Goal: Book appointment/travel/reservation

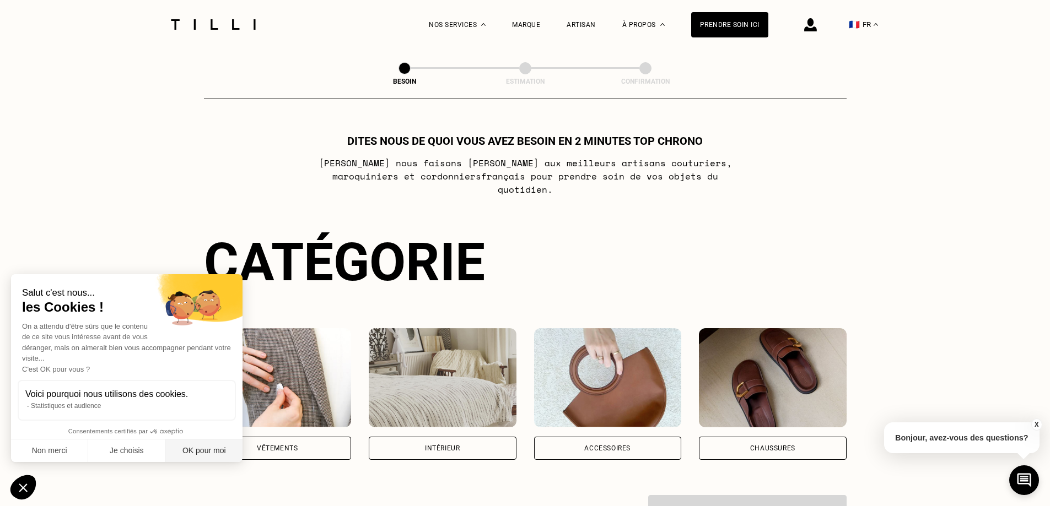
click at [211, 450] on button "OK pour moi" at bounding box center [203, 451] width 77 height 23
checkbox input "true"
click at [306, 437] on div "Vêtements" at bounding box center [278, 448] width 148 height 23
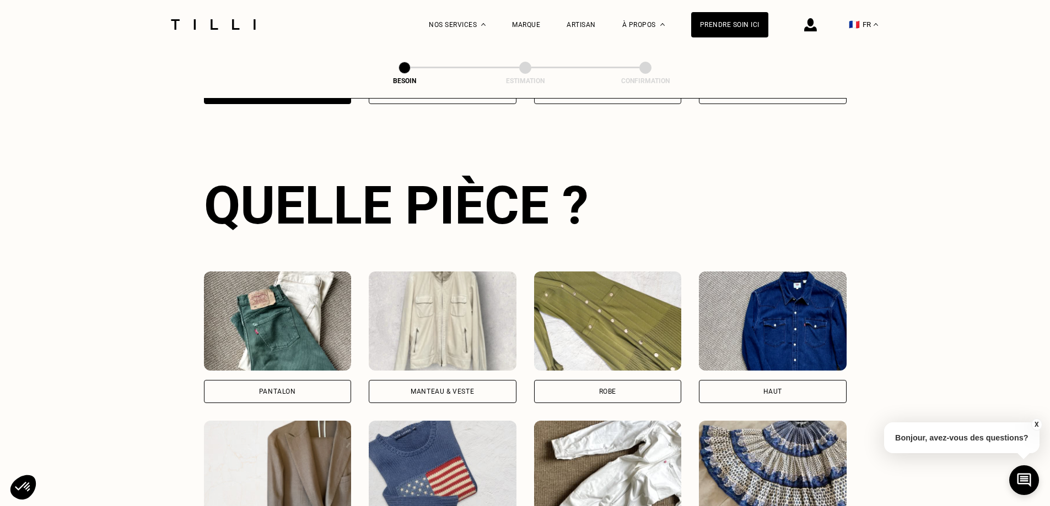
scroll to position [360, 0]
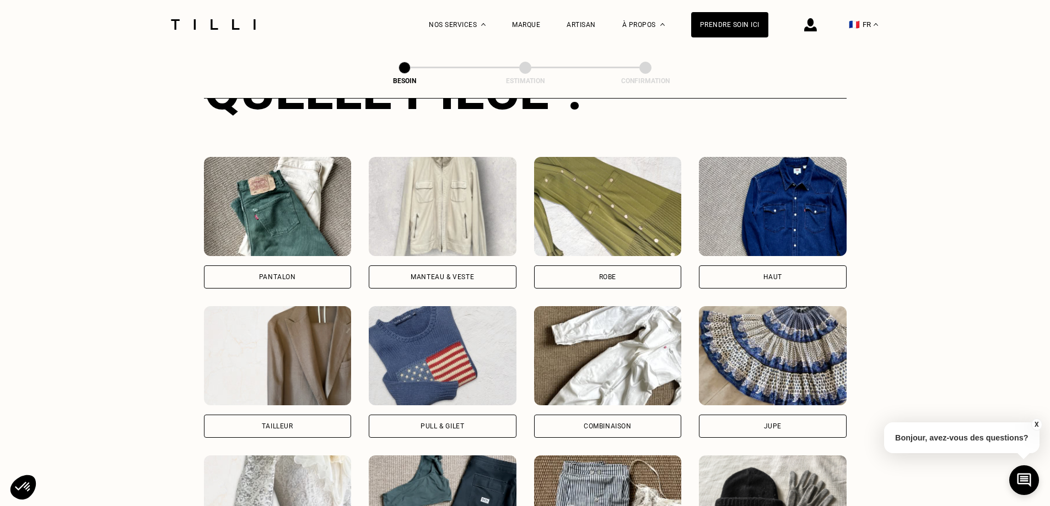
click at [616, 266] on div "Robe" at bounding box center [608, 277] width 148 height 23
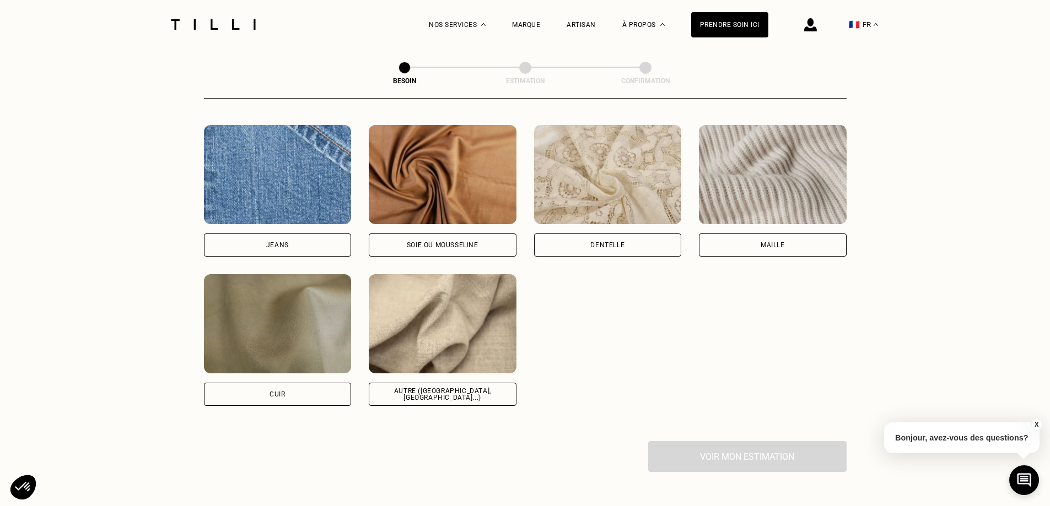
scroll to position [1181, 0]
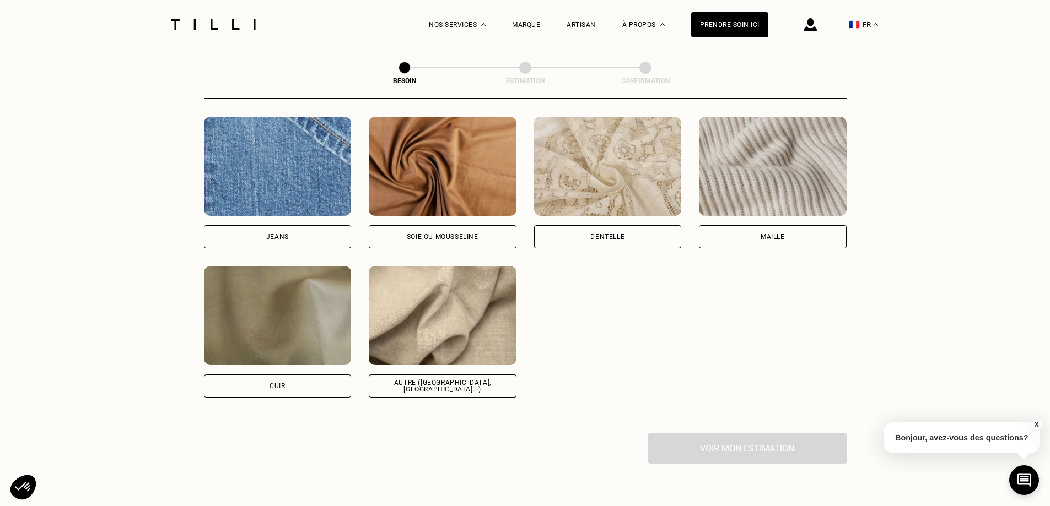
click at [465, 375] on div "Autre ([GEOGRAPHIC_DATA], [GEOGRAPHIC_DATA]...)" at bounding box center [443, 386] width 148 height 23
select select "FR"
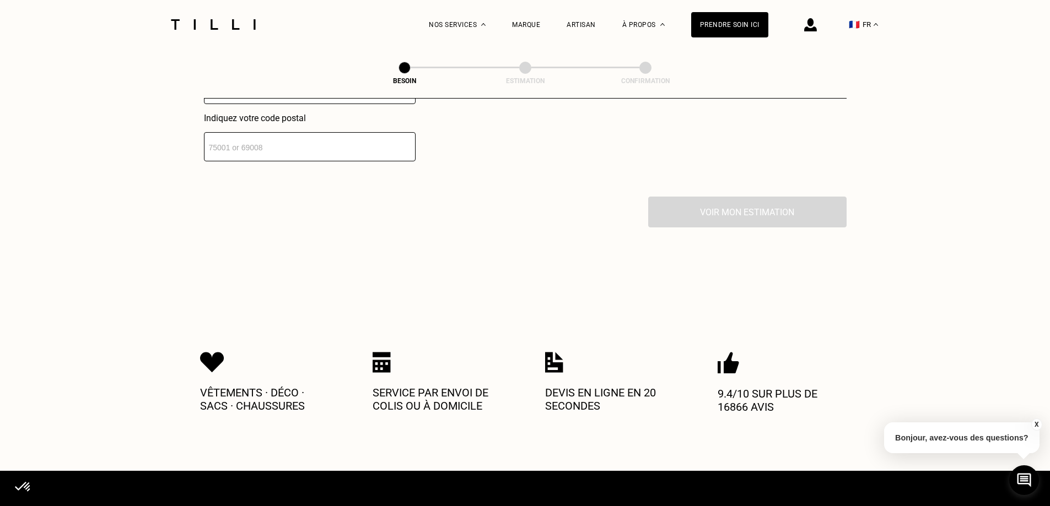
scroll to position [1579, 0]
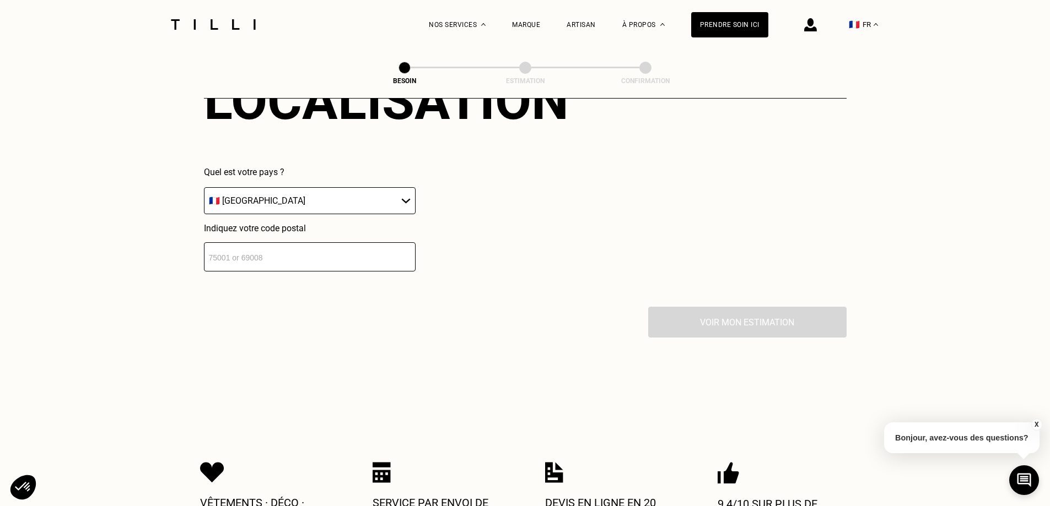
click at [245, 248] on input "number" at bounding box center [310, 257] width 212 height 29
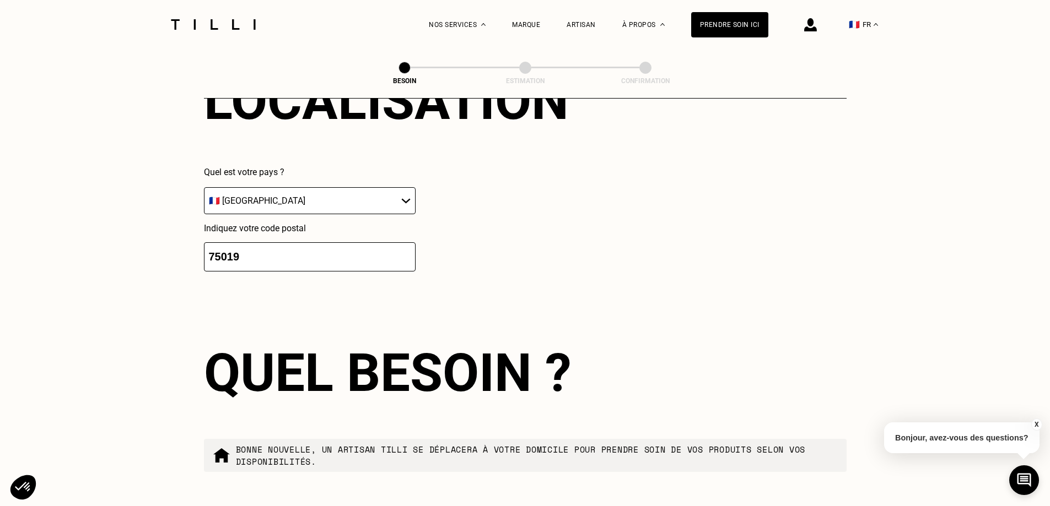
scroll to position [1756, 0]
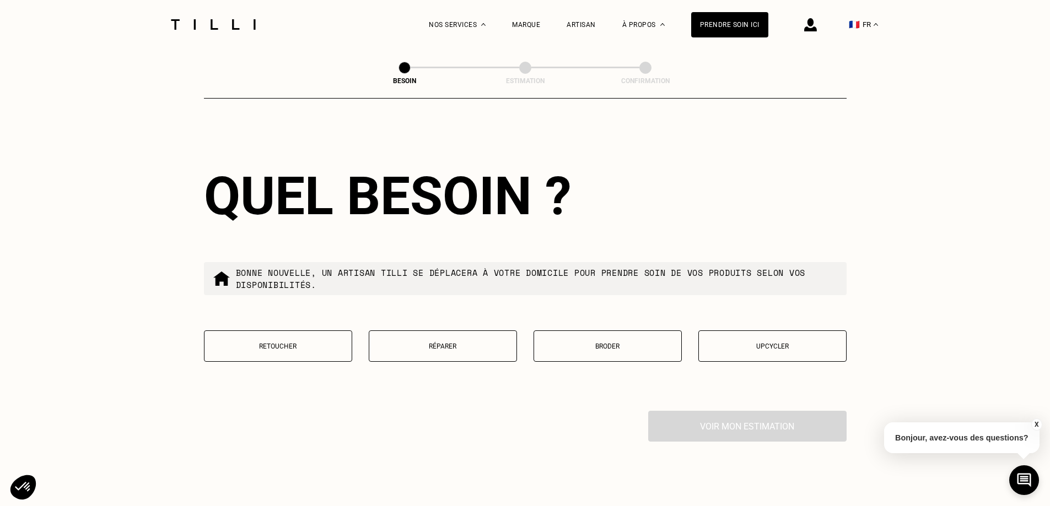
type input "75019"
click at [213, 413] on div "Voir mon estimation" at bounding box center [525, 426] width 643 height 31
click at [460, 345] on p "Réparer" at bounding box center [443, 347] width 136 height 8
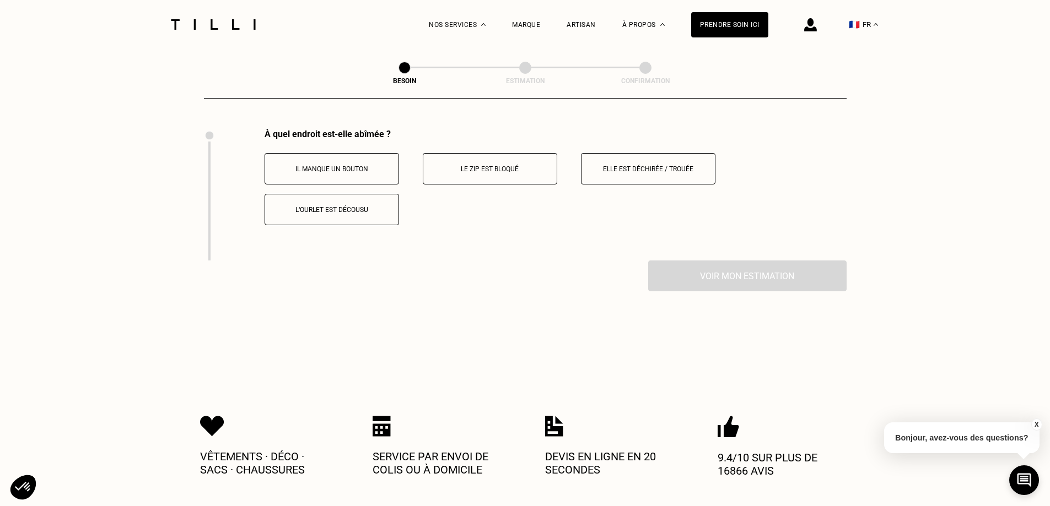
scroll to position [2039, 0]
click at [663, 169] on button "Elle est déchirée / trouée" at bounding box center [648, 168] width 134 height 31
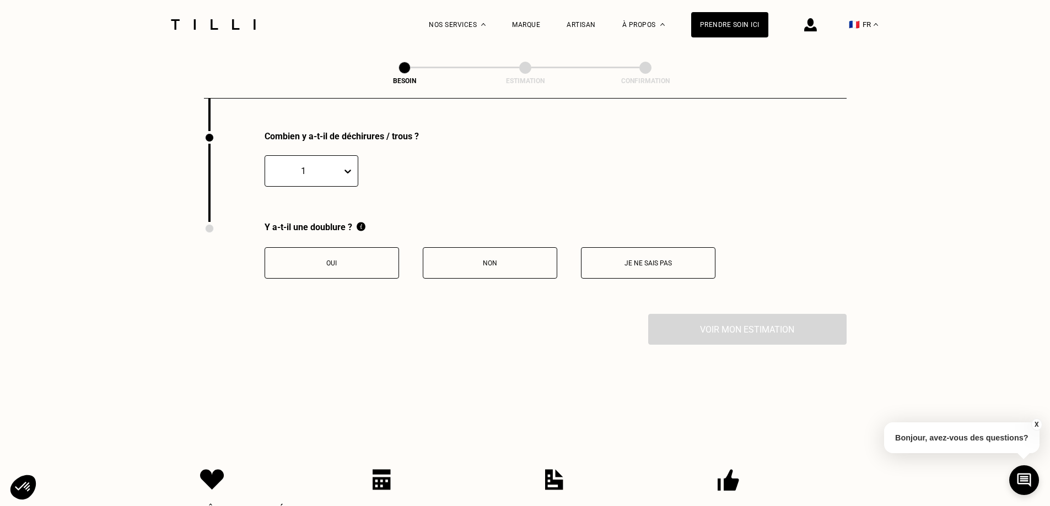
scroll to position [2170, 0]
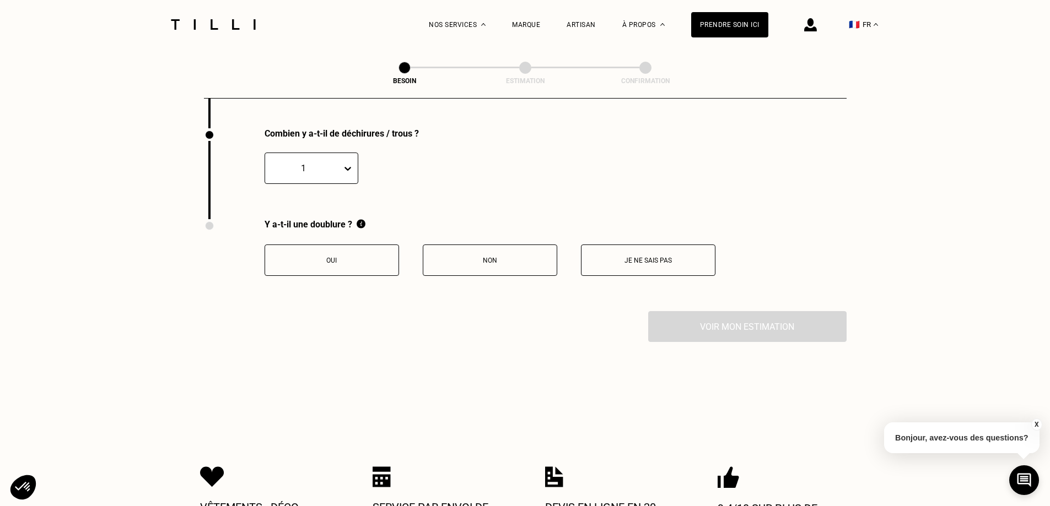
click at [331, 257] on p "Oui" at bounding box center [332, 261] width 122 height 8
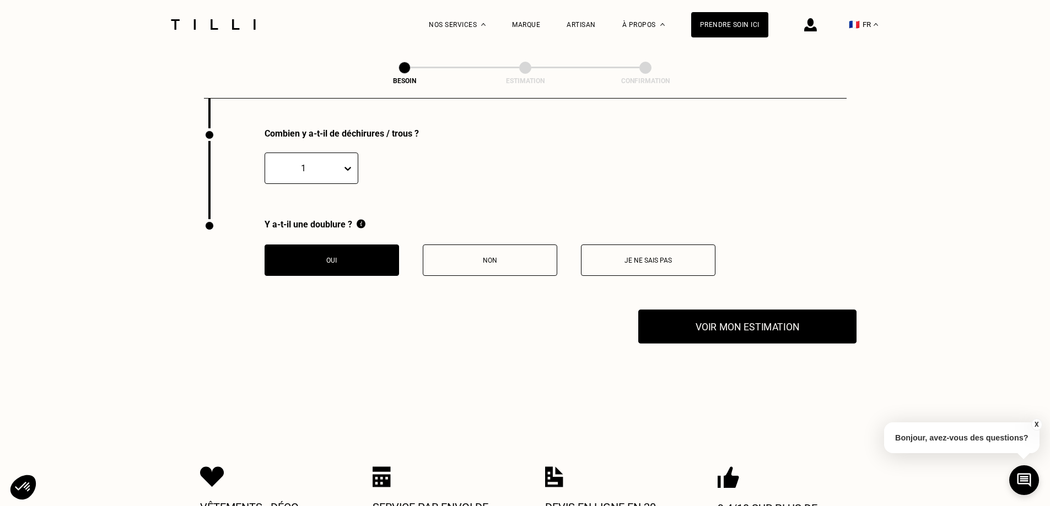
click at [776, 332] on button "Voir mon estimation" at bounding box center [747, 327] width 218 height 34
click at [785, 324] on button "Voir mon estimation" at bounding box center [747, 327] width 218 height 34
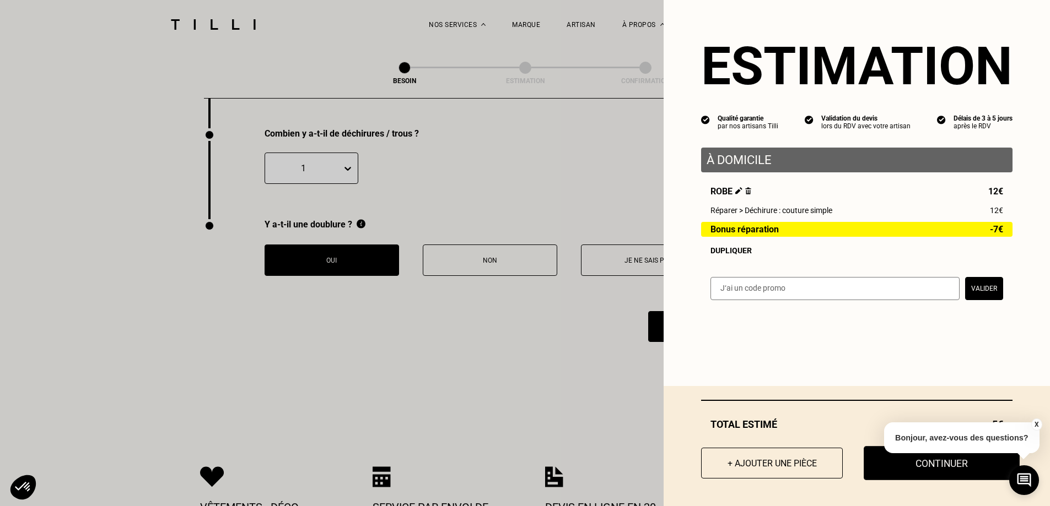
click at [893, 463] on button "Continuer" at bounding box center [942, 463] width 156 height 34
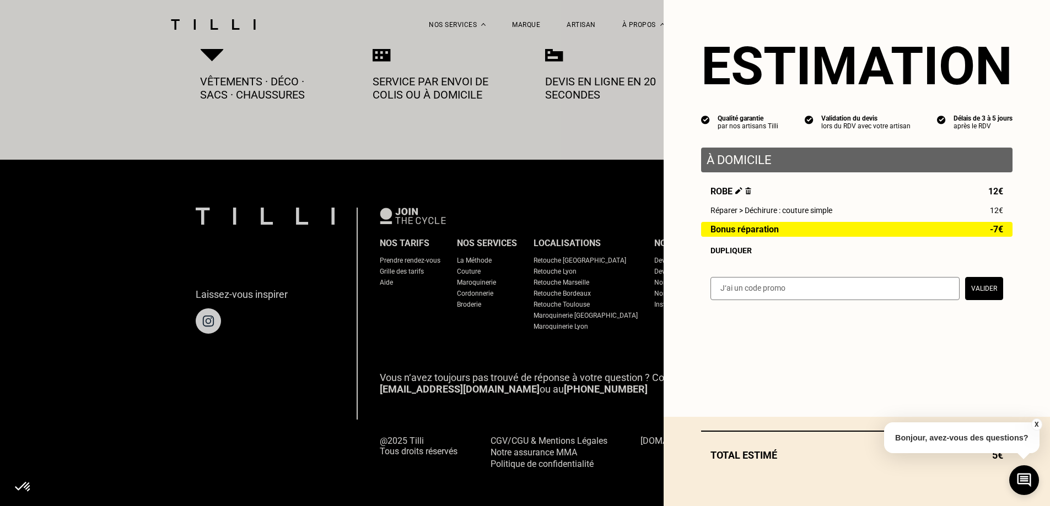
select select "FR"
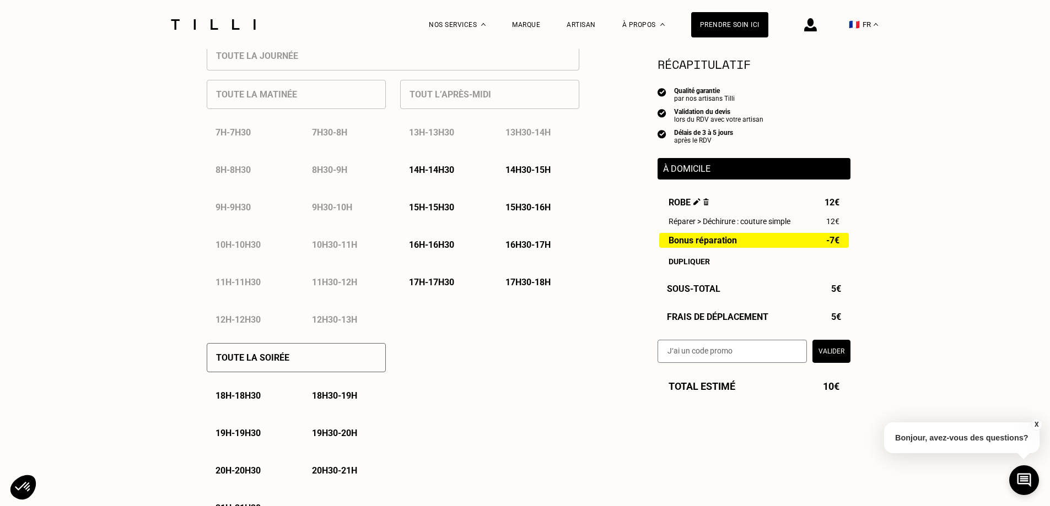
scroll to position [551, 0]
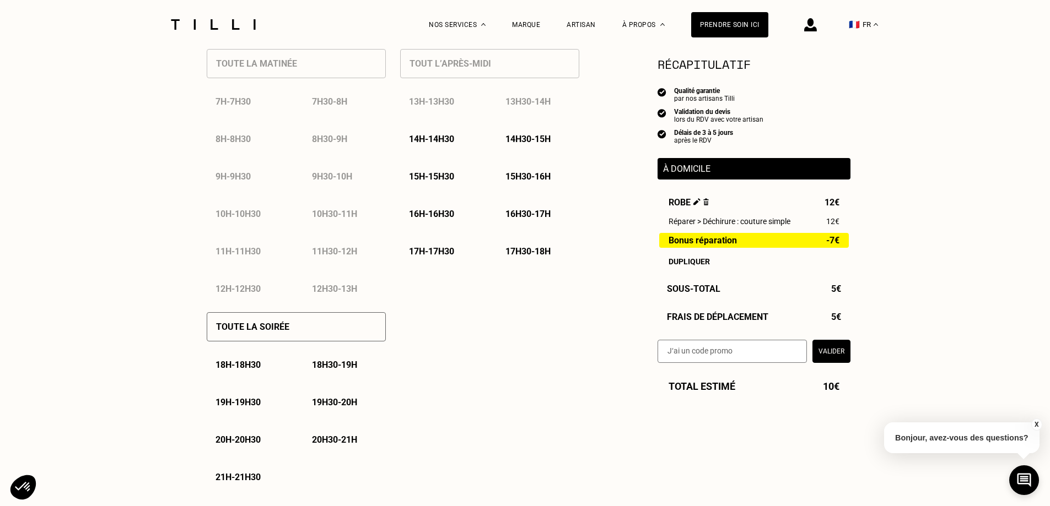
click at [342, 408] on p "19h30 - 20h" at bounding box center [334, 402] width 45 height 10
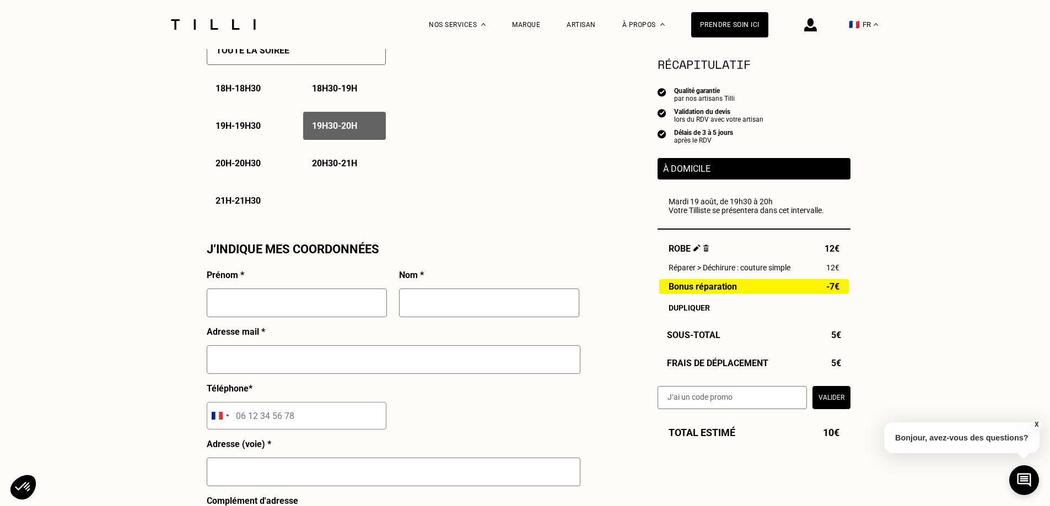
scroll to position [882, 0]
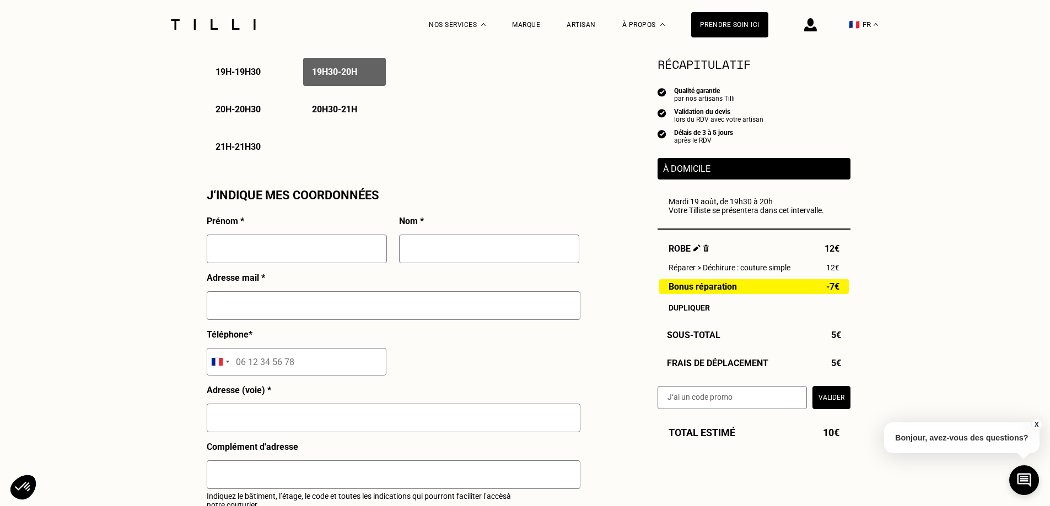
click at [229, 245] on input "text" at bounding box center [297, 249] width 180 height 29
type input "Btissam"
click at [476, 263] on input "text" at bounding box center [489, 249] width 180 height 29
type input "BARI"
click at [235, 316] on input "text" at bounding box center [394, 306] width 374 height 29
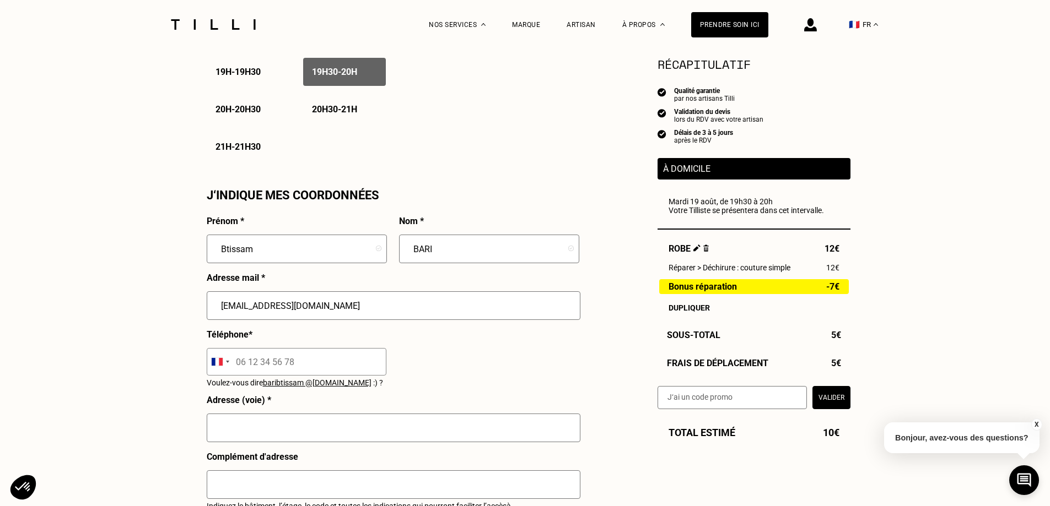
type input "[EMAIL_ADDRESS][DOMAIN_NAME]"
click at [278, 370] on input "tel" at bounding box center [297, 362] width 180 height 28
type input "06 21 09 76 19"
click at [277, 434] on input "text" at bounding box center [394, 428] width 374 height 29
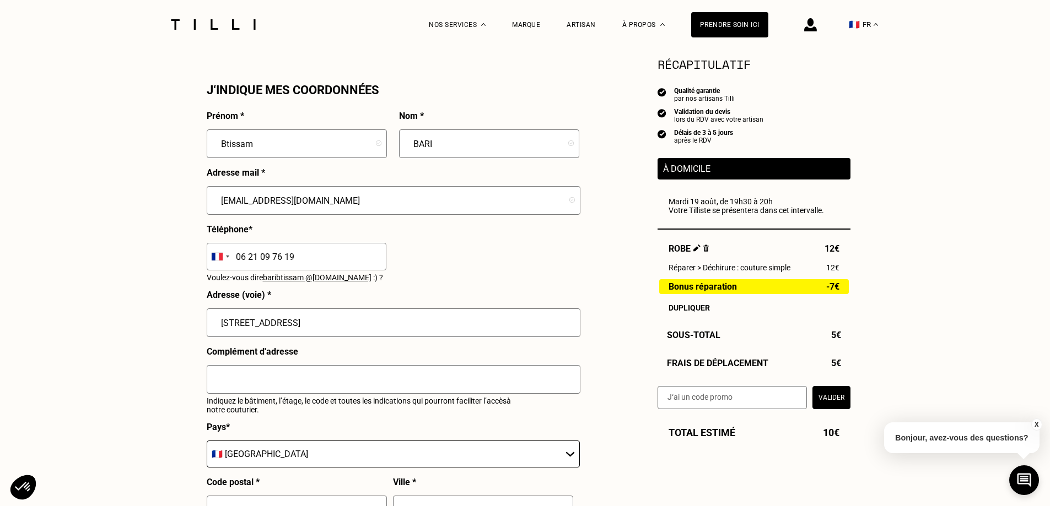
scroll to position [1213, 0]
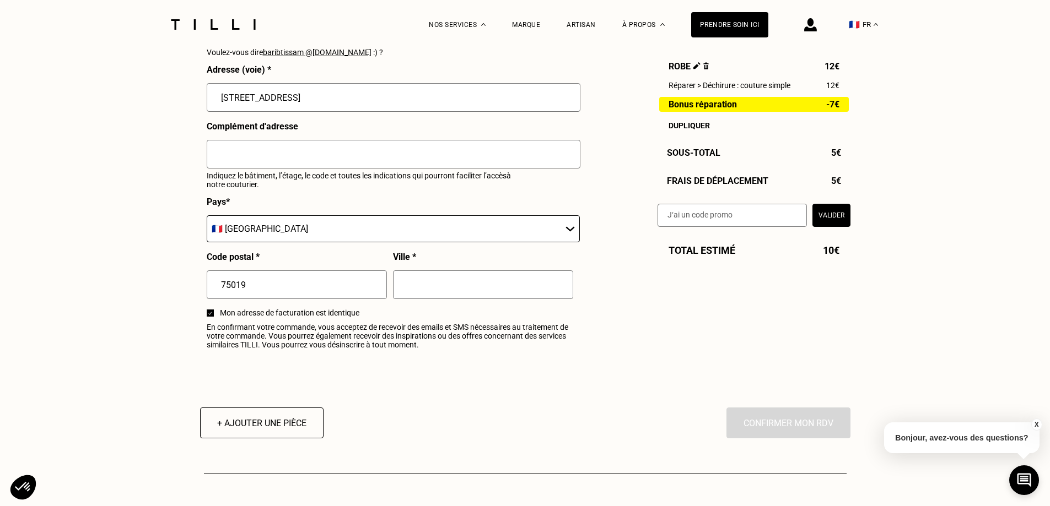
type input "[STREET_ADDRESS]"
click at [443, 285] on input "text" at bounding box center [483, 285] width 180 height 29
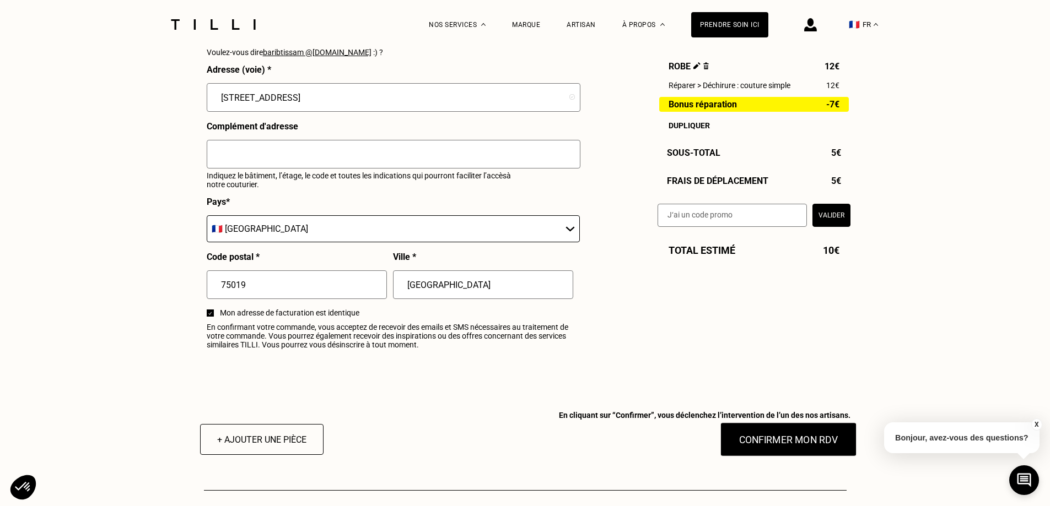
type input "[GEOGRAPHIC_DATA]"
click at [752, 448] on button "Confirmer mon RDV" at bounding box center [788, 440] width 137 height 34
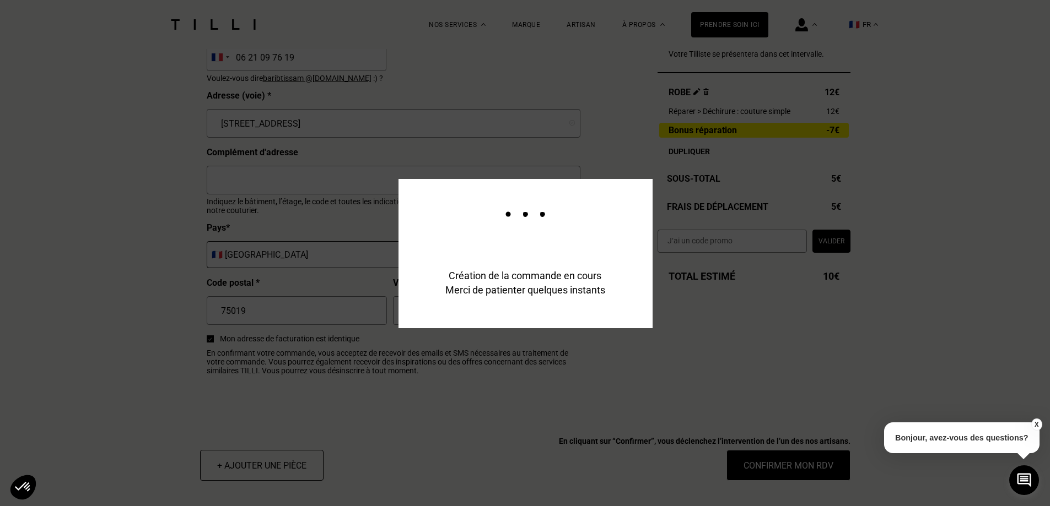
scroll to position [1240, 0]
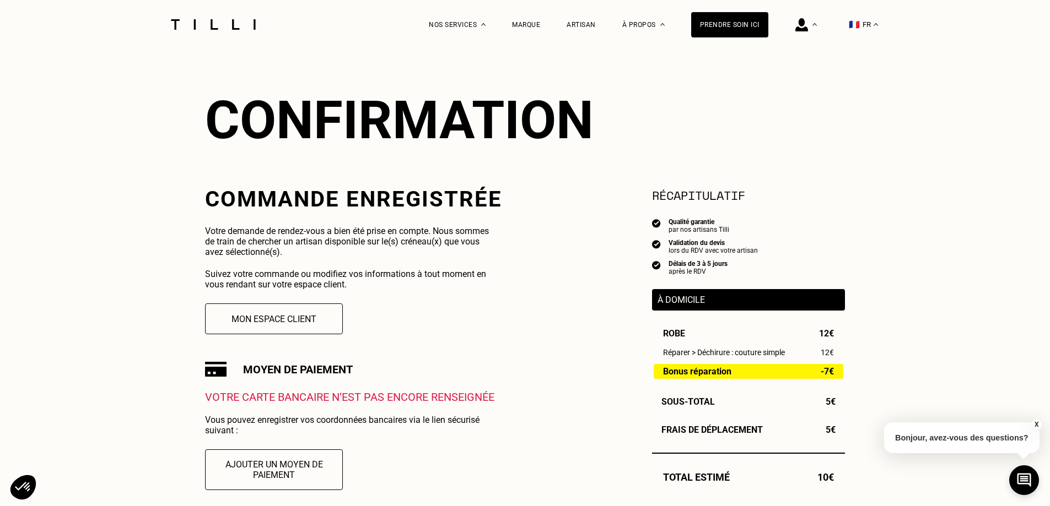
scroll to position [55, 0]
